Goal: Task Accomplishment & Management: Complete application form

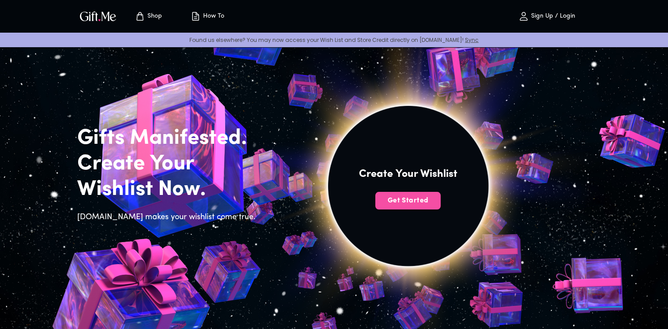
click at [390, 199] on span "Get Started" at bounding box center [407, 201] width 65 height 10
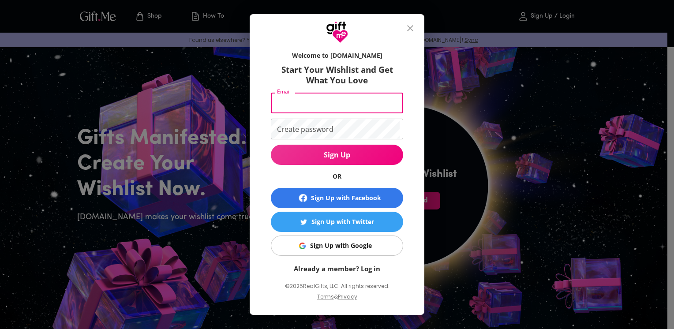
click at [335, 98] on input "Email" at bounding box center [335, 103] width 129 height 21
type input "[EMAIL_ADDRESS][DOMAIN_NAME]"
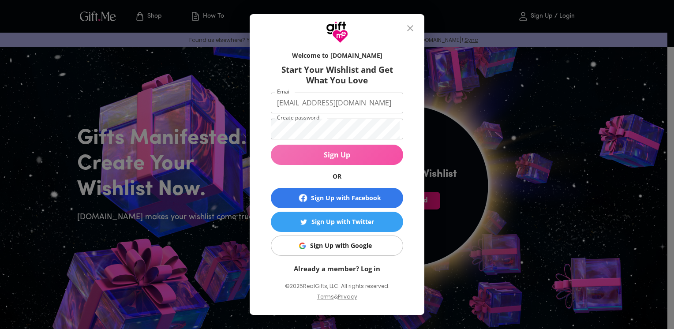
click at [336, 163] on button "Sign Up" at bounding box center [337, 155] width 132 height 20
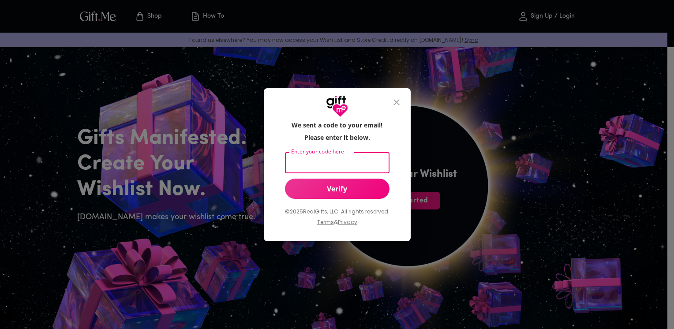
click at [339, 165] on input "Enter your code here" at bounding box center [335, 163] width 101 height 21
type input "287844"
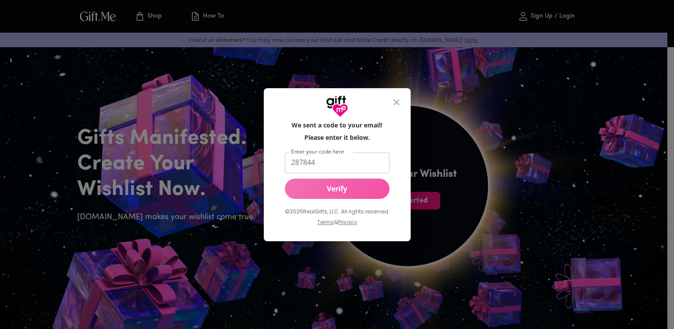
click at [333, 186] on span "Verify" at bounding box center [337, 189] width 105 height 10
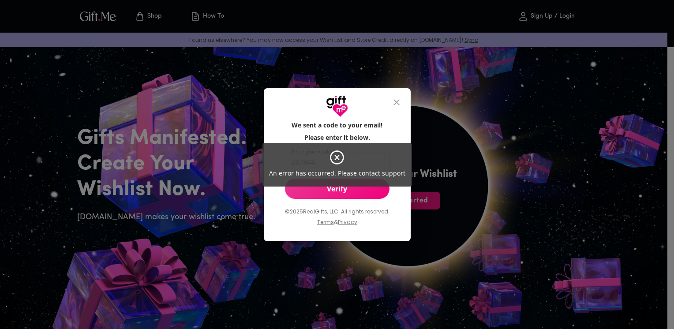
click at [336, 158] on icon at bounding box center [337, 157] width 5 height 5
click at [337, 154] on icon at bounding box center [337, 158] width 16 height 16
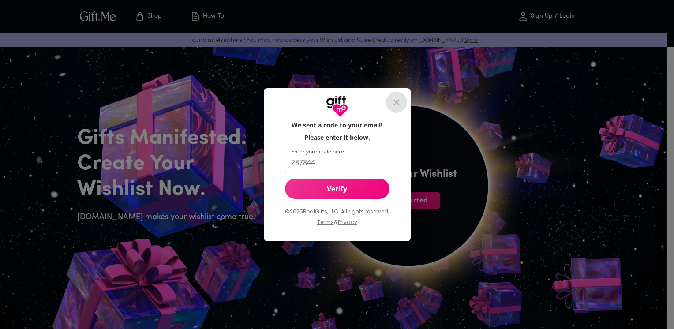
click at [399, 104] on icon "close" at bounding box center [397, 102] width 6 height 6
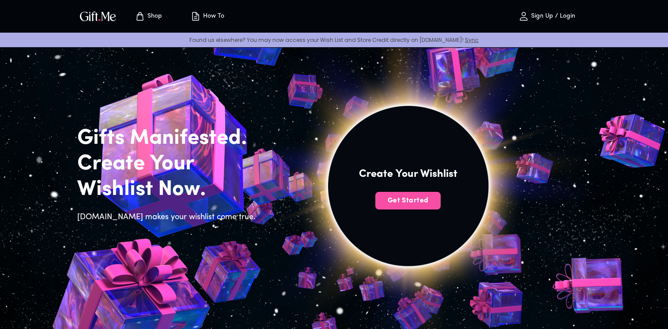
click at [420, 201] on span "Get Started" at bounding box center [407, 201] width 65 height 10
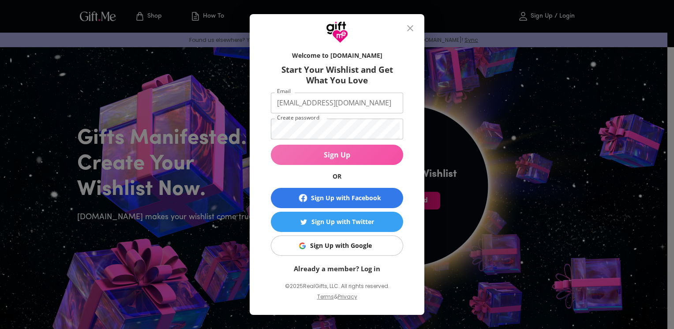
click at [360, 150] on span "Sign Up" at bounding box center [337, 155] width 132 height 10
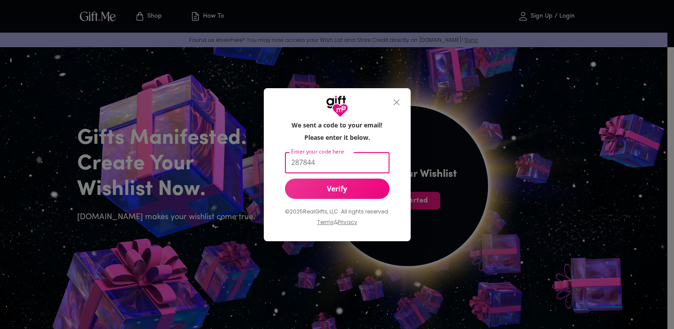
click at [348, 161] on input "287844" at bounding box center [335, 163] width 101 height 21
type input "2"
type input "982269"
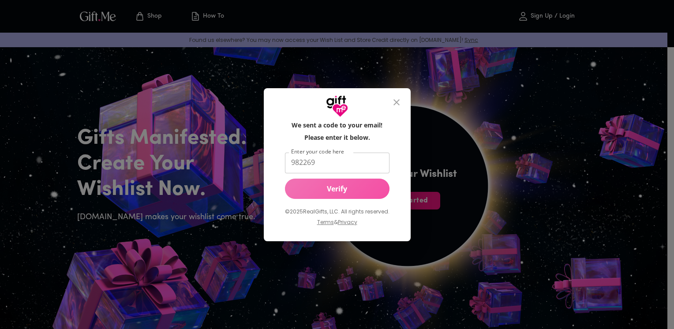
click at [361, 181] on button "Verify" at bounding box center [337, 189] width 105 height 20
click at [361, 183] on button "Verify" at bounding box center [337, 189] width 105 height 20
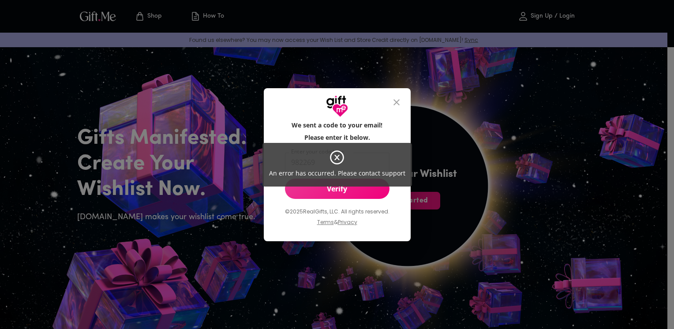
click at [361, 183] on div "An error has occurred. Please contact support" at bounding box center [338, 165] width 150 height 44
